Goal: Communication & Community: Share content

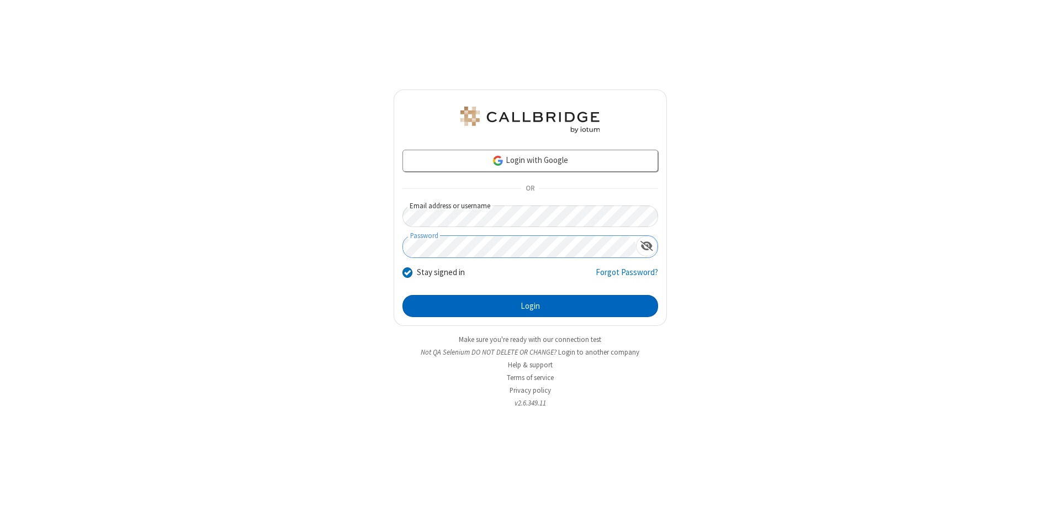
click at [530, 306] on button "Login" at bounding box center [531, 306] width 256 height 22
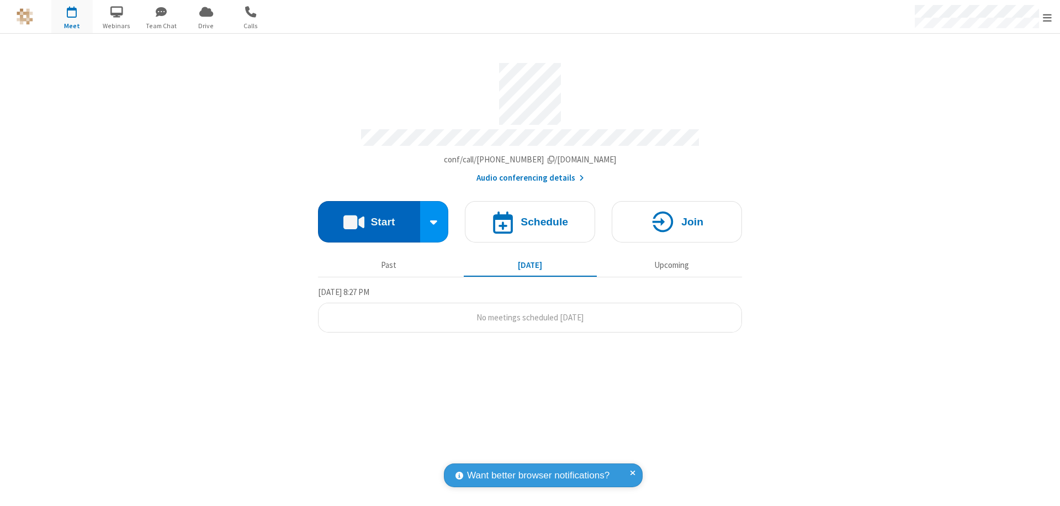
click at [369, 216] on button "Start" at bounding box center [369, 221] width 102 height 41
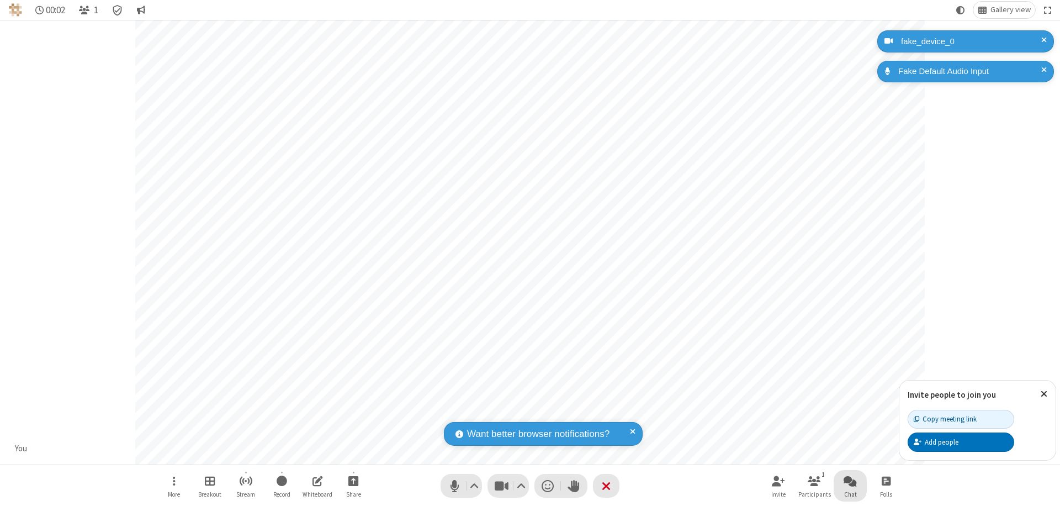
click at [850, 480] on span "Open chat" at bounding box center [850, 481] width 13 height 14
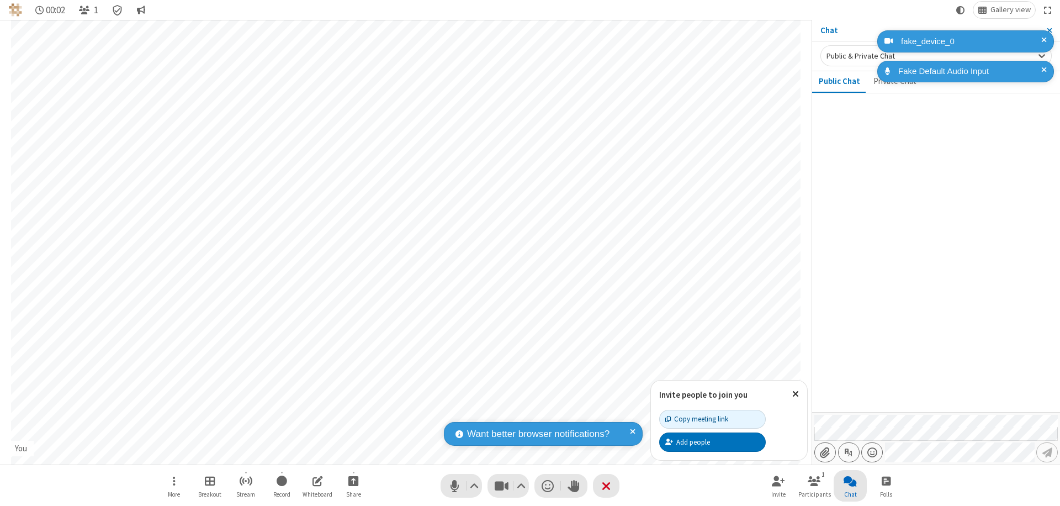
type input "C:\fakepath\doc_test.docx"
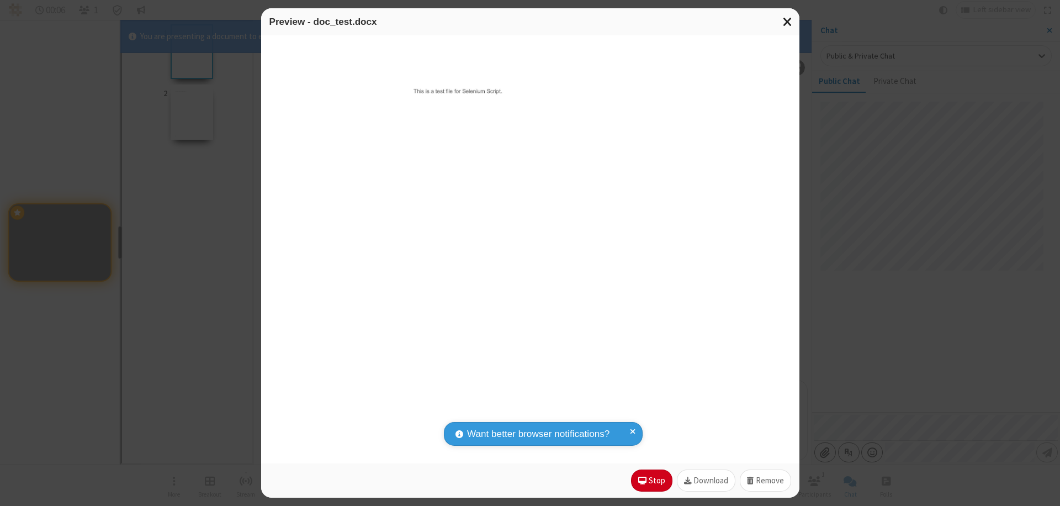
click at [787, 22] on span "Close modal" at bounding box center [788, 21] width 10 height 14
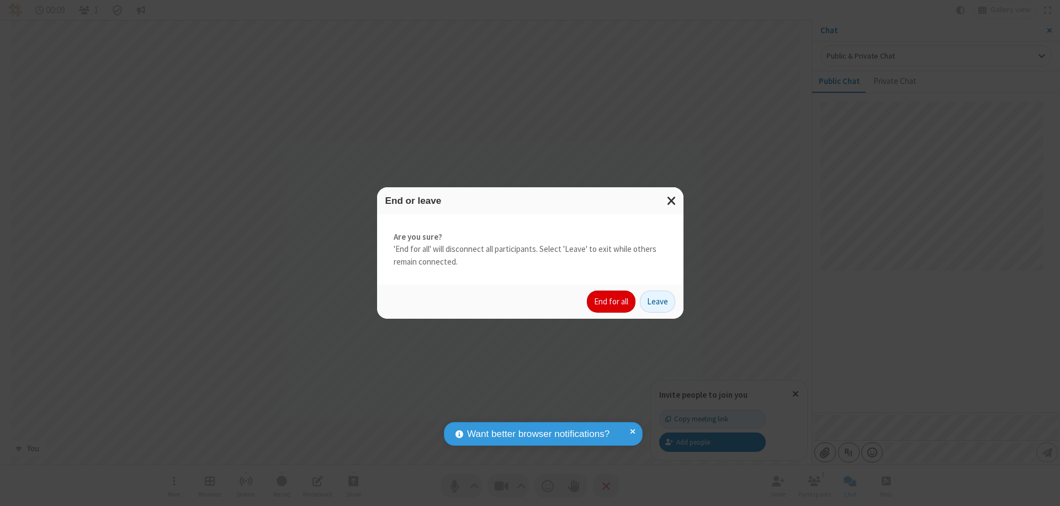
click at [612, 302] on button "End for all" at bounding box center [611, 301] width 49 height 22
